Goal: Task Accomplishment & Management: Manage account settings

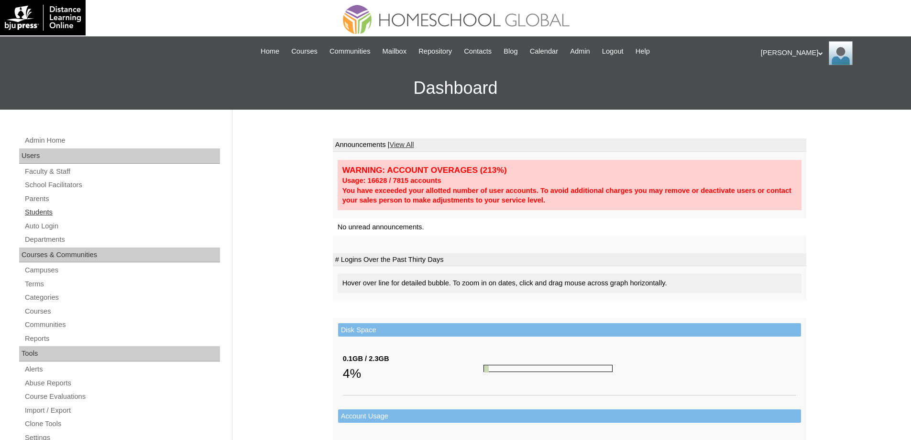
click at [84, 215] on link "Students" at bounding box center [122, 212] width 196 height 12
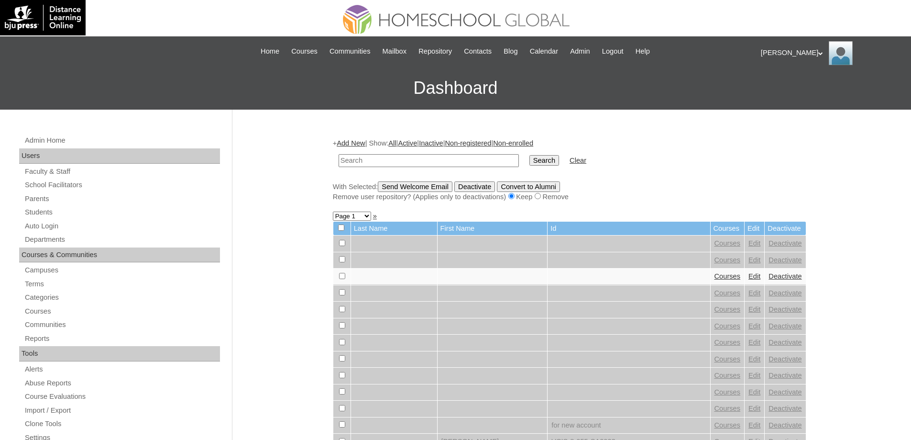
drag, startPoint x: 391, startPoint y: 161, endPoint x: 417, endPoint y: 161, distance: 25.3
click at [392, 161] on input "text" at bounding box center [429, 160] width 180 height 13
paste input "Sabrina Ri"
type input "Sabrina Ri"
click at [551, 155] on input "Search" at bounding box center [544, 160] width 30 height 11
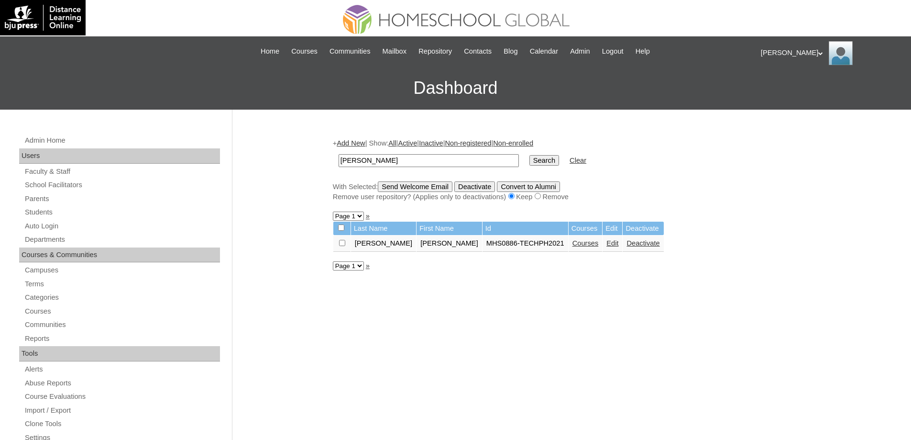
click at [572, 247] on link "Courses" at bounding box center [585, 243] width 26 height 8
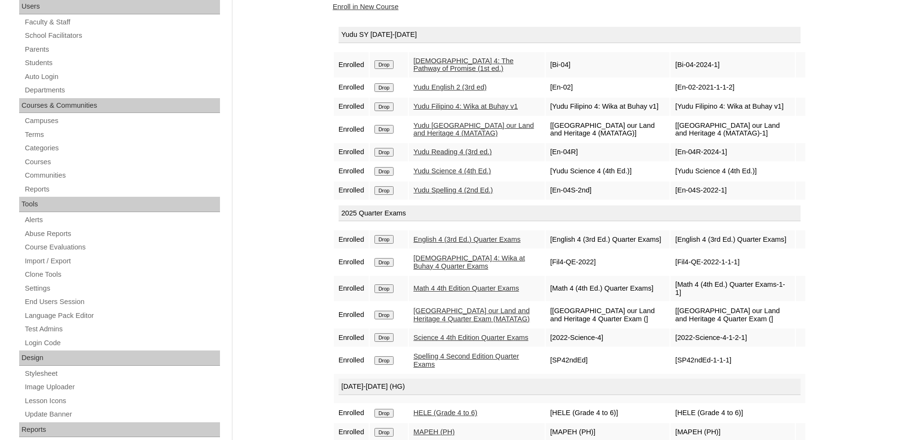
scroll to position [143, 0]
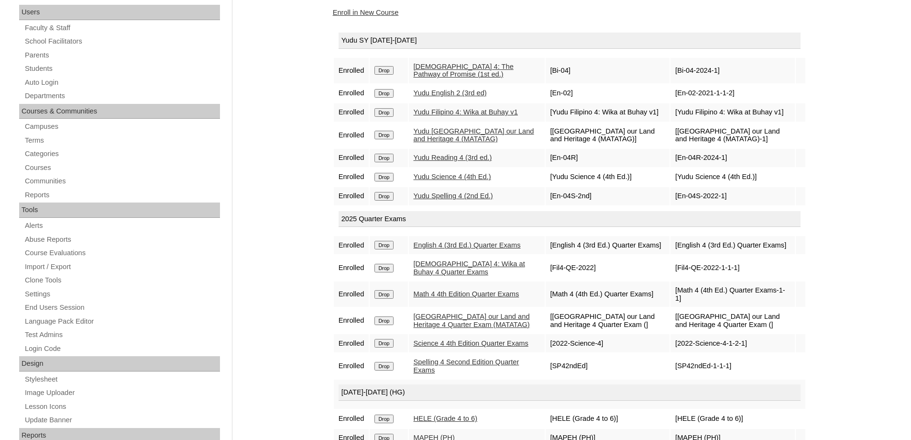
click at [393, 91] on input "Drop" at bounding box center [383, 93] width 19 height 9
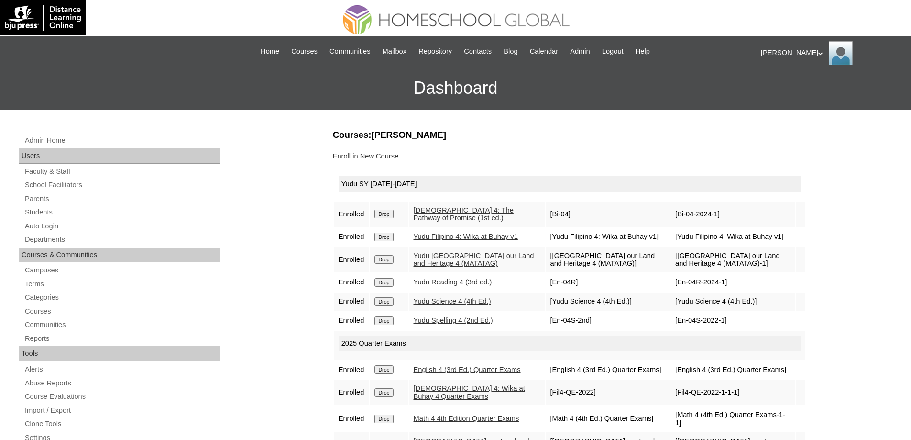
click at [374, 158] on link "Enroll in New Course" at bounding box center [366, 156] width 66 height 8
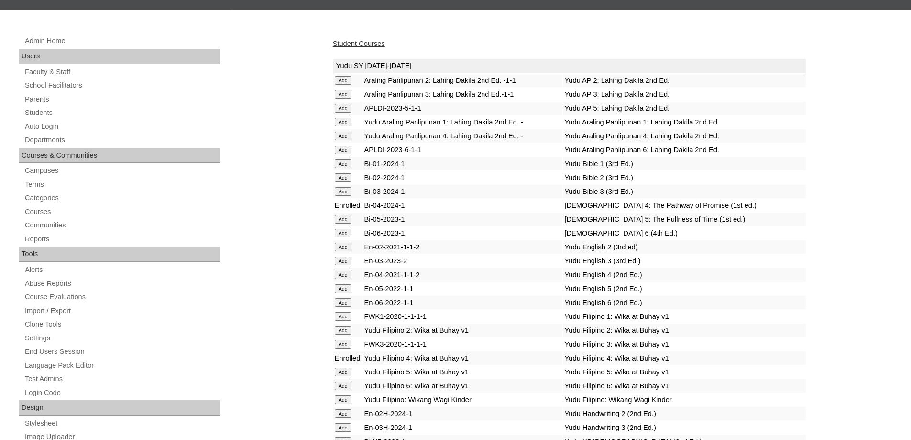
scroll to position [96, 0]
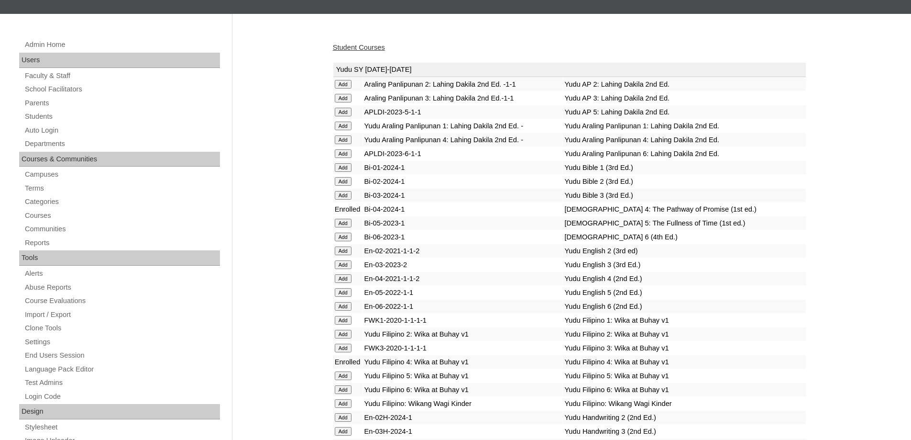
click at [348, 283] on input "Add" at bounding box center [343, 278] width 17 height 9
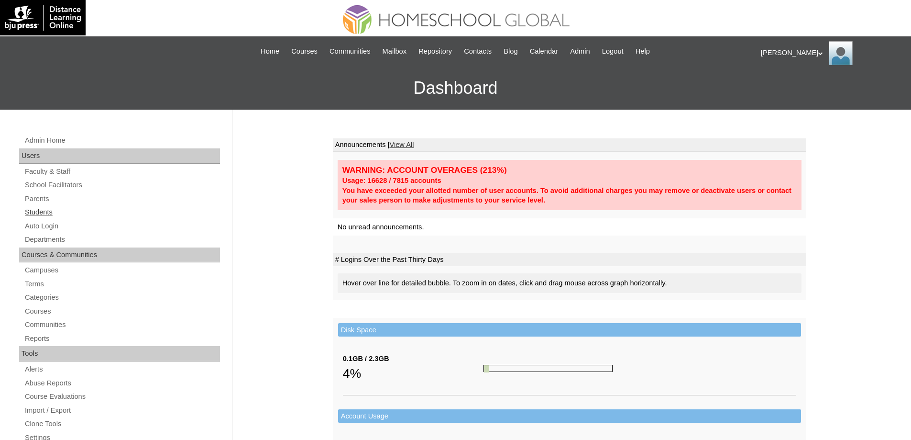
click at [98, 212] on link "Students" at bounding box center [122, 212] width 196 height 12
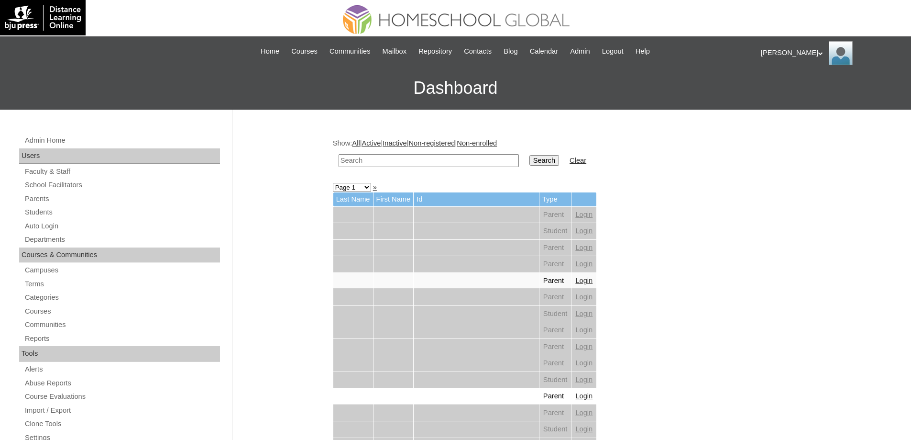
drag, startPoint x: 0, startPoint y: 0, endPoint x: 460, endPoint y: 162, distance: 487.7
click at [429, 161] on input "text" at bounding box center [429, 160] width 180 height 13
paste input "[PERSON_NAME]"
type input "[PERSON_NAME]"
click at [540, 162] on input "Search" at bounding box center [544, 160] width 30 height 11
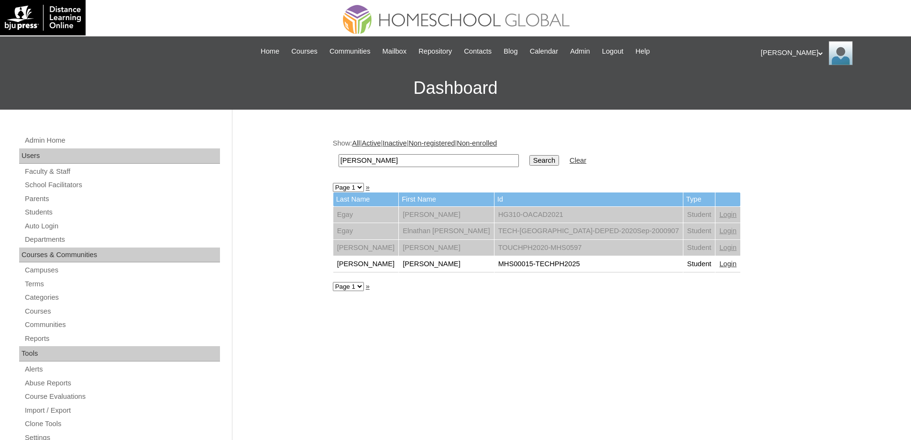
click at [719, 267] on link "Login" at bounding box center [727, 264] width 17 height 8
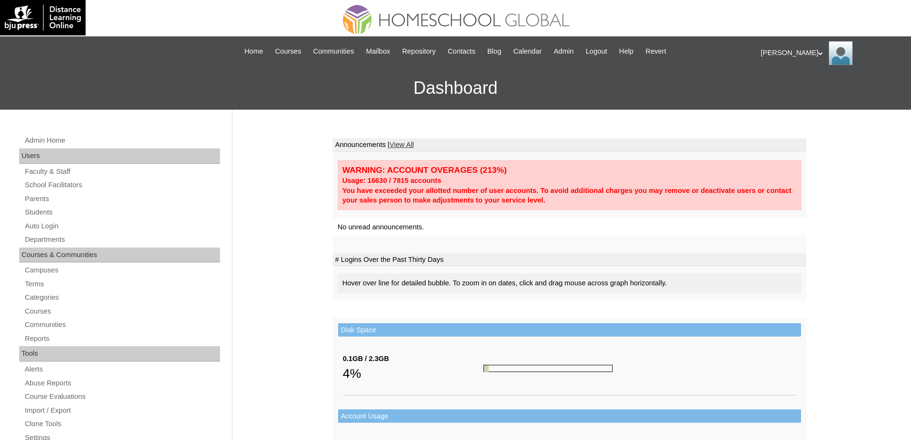
click at [64, 216] on link "Students" at bounding box center [122, 212] width 196 height 12
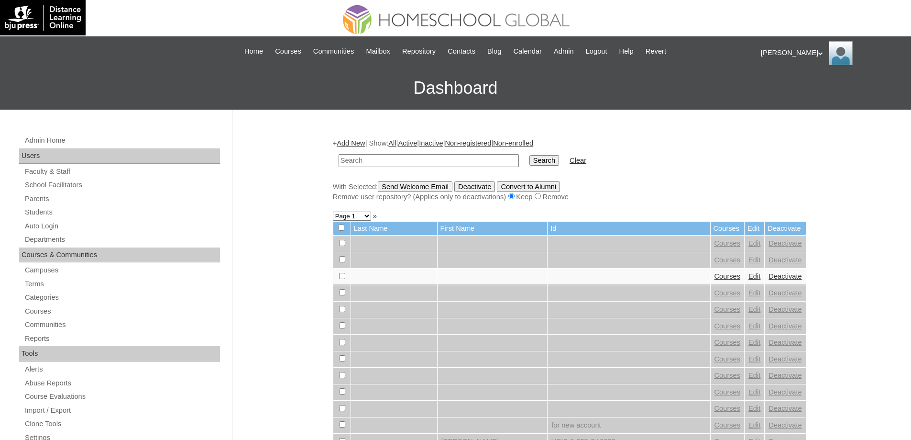
click at [403, 162] on input "text" at bounding box center [429, 160] width 180 height 13
type input "Sabrina Rie"
click at [549, 164] on input "Search" at bounding box center [544, 160] width 30 height 11
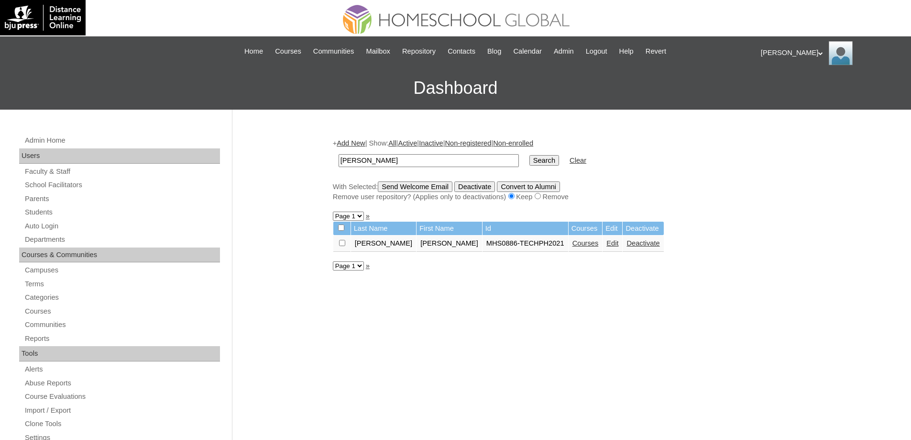
click at [569, 249] on td "Courses" at bounding box center [586, 243] width 34 height 16
click at [572, 245] on link "Courses" at bounding box center [585, 243] width 26 height 8
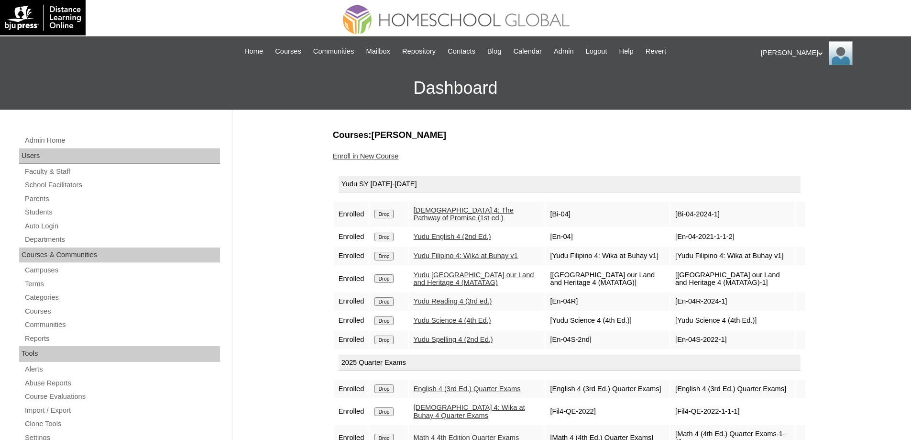
click at [385, 156] on link "Enroll in New Course" at bounding box center [366, 156] width 66 height 8
